Goal: Check status: Check status

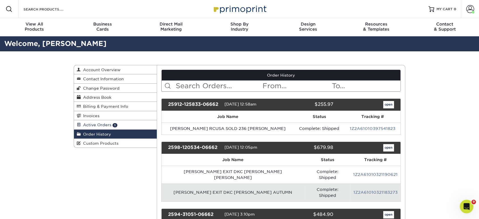
click at [129, 123] on link "Active Orders 1" at bounding box center [115, 124] width 83 height 9
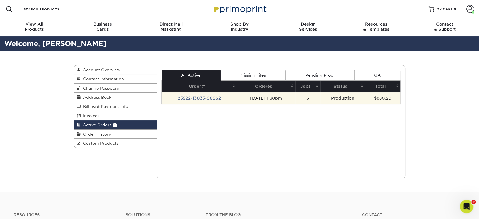
click at [200, 99] on td "25922-13033-06662" at bounding box center [199, 98] width 75 height 12
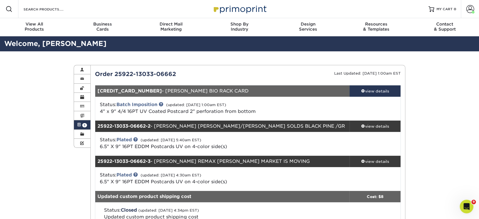
scroll to position [31, 0]
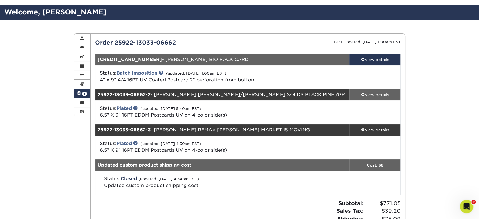
click at [376, 95] on div "view details" at bounding box center [374, 95] width 51 height 6
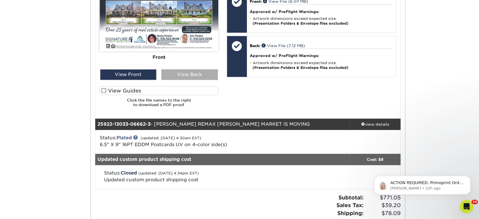
scroll to position [0, 0]
click at [210, 74] on div "View Back" at bounding box center [189, 74] width 57 height 11
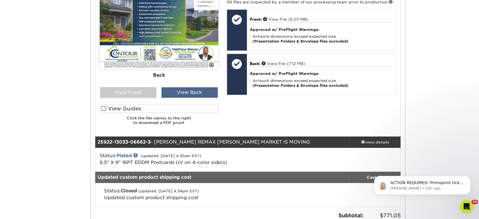
scroll to position [346, 0]
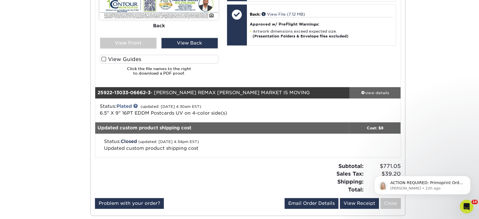
click at [370, 95] on div "view details" at bounding box center [374, 93] width 51 height 6
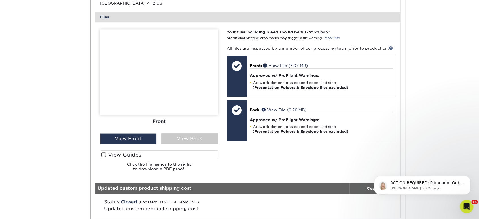
scroll to position [598, 0]
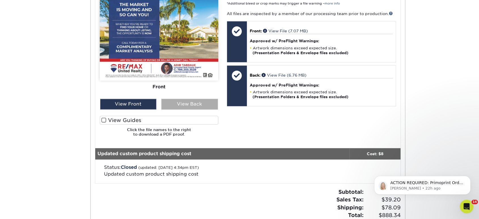
drag, startPoint x: 211, startPoint y: 113, endPoint x: 210, endPoint y: 107, distance: 5.8
click at [211, 113] on div "Front Back" at bounding box center [159, 68] width 118 height 147
click at [210, 107] on div "View Back" at bounding box center [189, 104] width 57 height 11
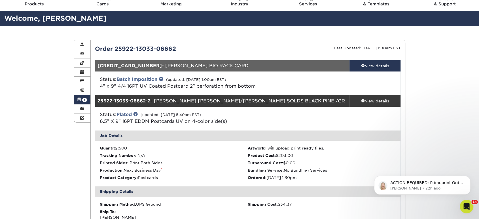
scroll to position [0, 0]
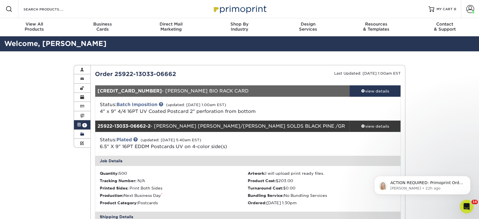
click at [85, 133] on link "Order History" at bounding box center [82, 134] width 16 height 9
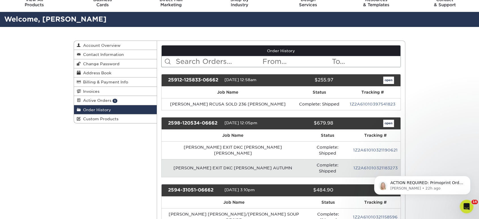
scroll to position [31, 0]
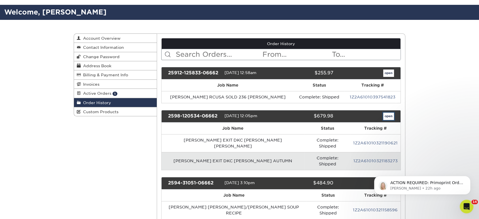
click at [387, 117] on link "open" at bounding box center [388, 116] width 11 height 7
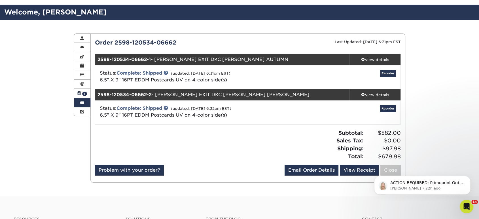
click at [81, 94] on link "Active Orders 1" at bounding box center [82, 93] width 16 height 9
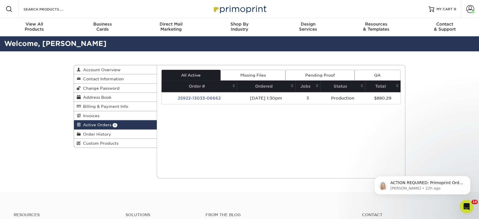
click at [197, 99] on td "25922-13033-06662" at bounding box center [199, 98] width 75 height 12
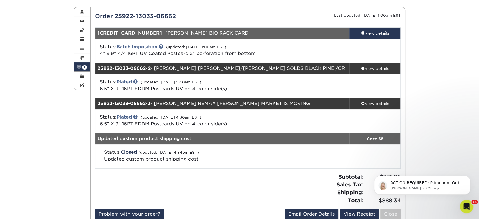
scroll to position [63, 0]
